Goal: Information Seeking & Learning: Learn about a topic

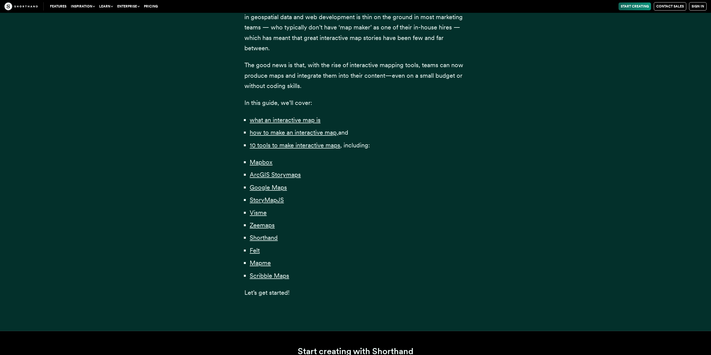
scroll to position [340, 0]
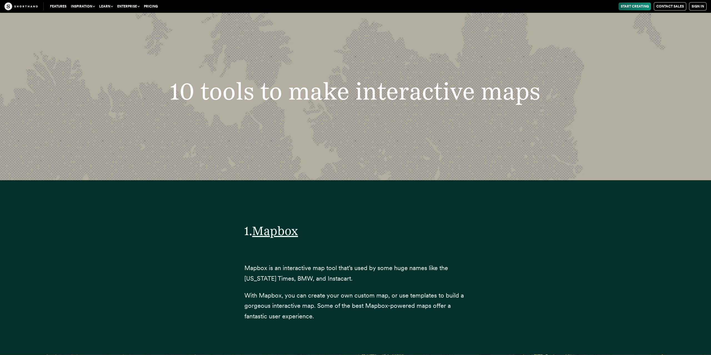
scroll to position [1985, 0]
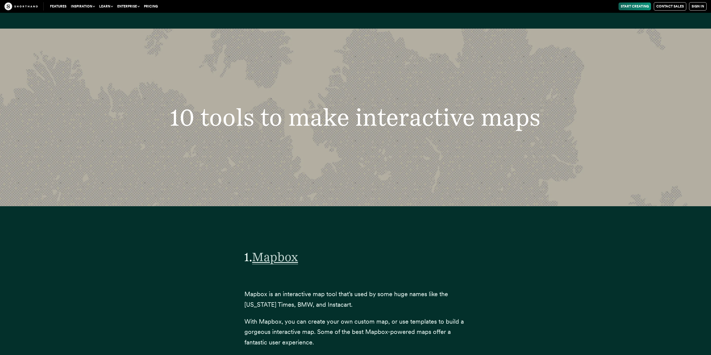
click at [278, 251] on span "Mapbox" at bounding box center [275, 257] width 46 height 15
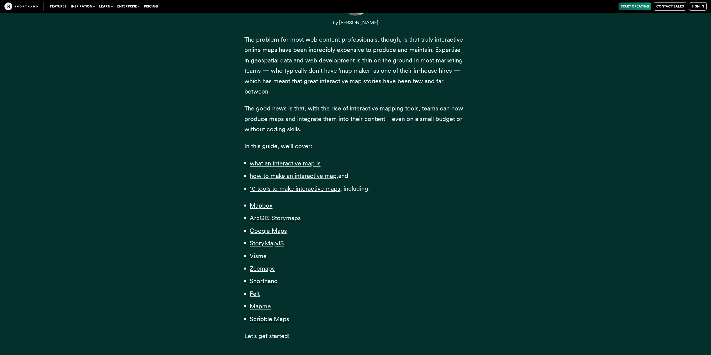
scroll to position [283, 0]
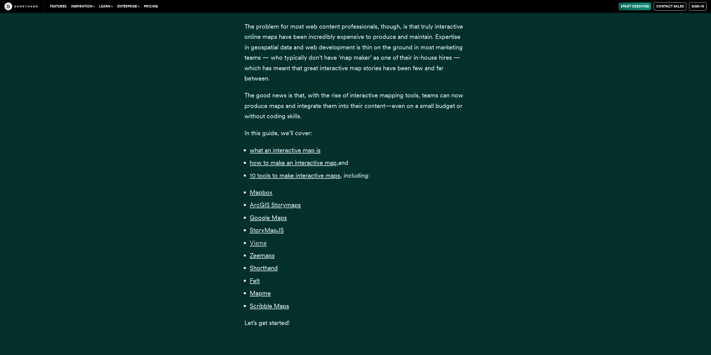
click at [265, 245] on span "Visme" at bounding box center [258, 243] width 17 height 8
click at [281, 307] on span "Scribble Maps" at bounding box center [269, 307] width 39 height 8
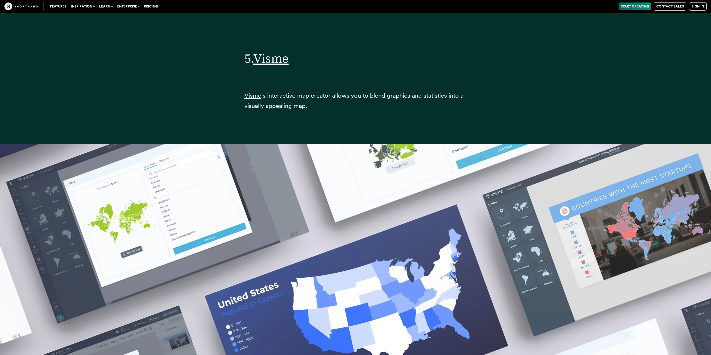
scroll to position [9090, 0]
click at [277, 53] on span "Visme" at bounding box center [270, 58] width 35 height 15
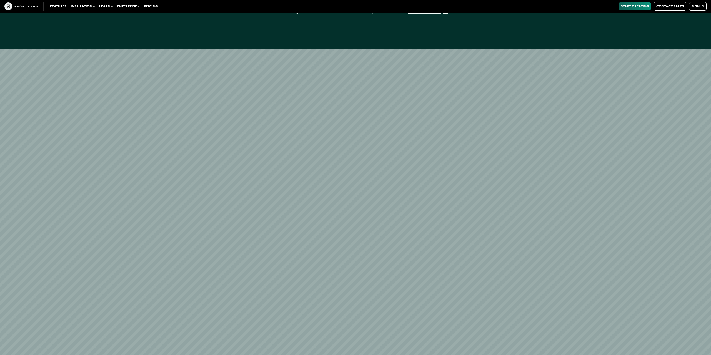
scroll to position [16306, 0]
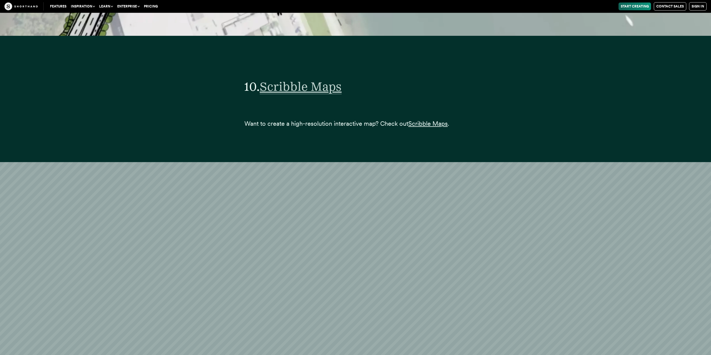
click at [316, 82] on span "Scribble Maps" at bounding box center [301, 86] width 82 height 15
